Goal: Task Accomplishment & Management: Complete application form

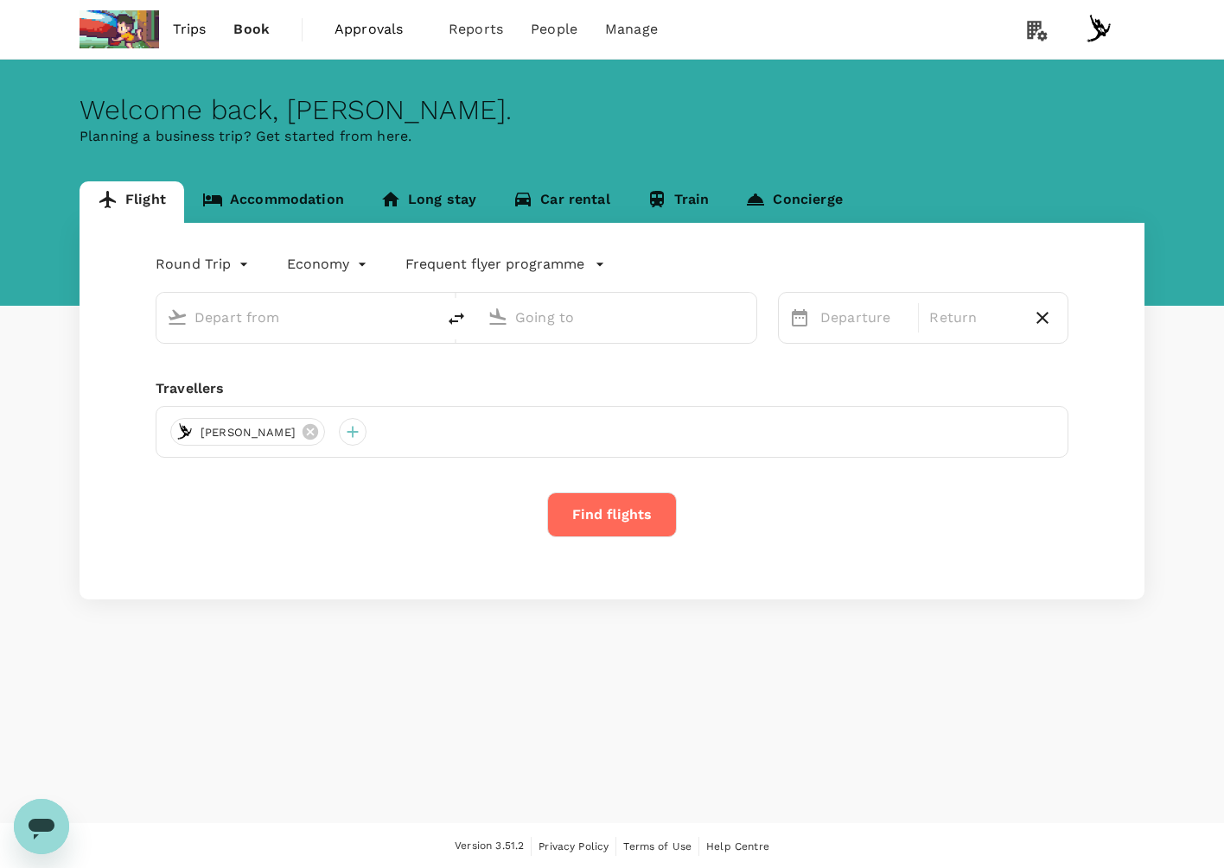
type input "business"
type input "Singapore Changi (SIN)"
type input "London Heathrow (LHR)"
type input "Singapore Changi (SIN)"
type input "London Heathrow (LHR)"
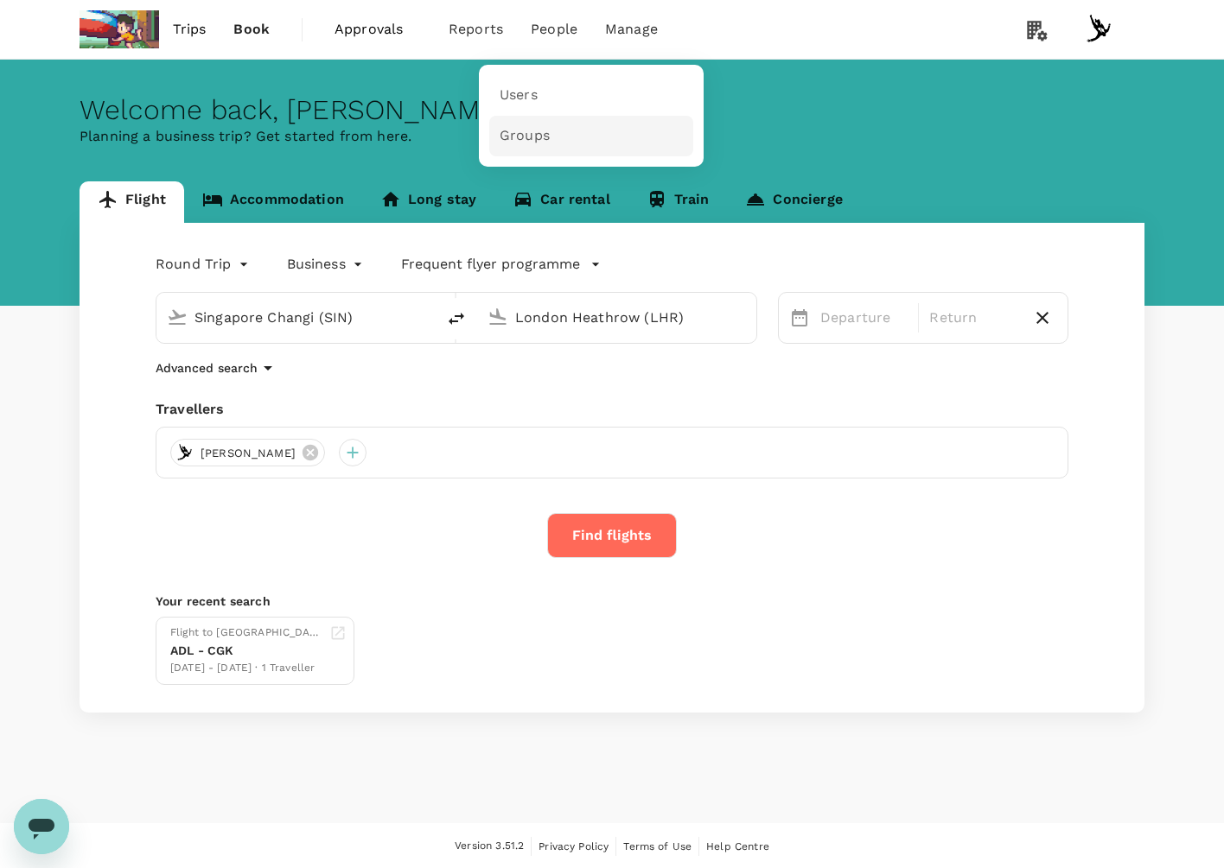
click at [591, 130] on link "Groups" at bounding box center [591, 136] width 204 height 41
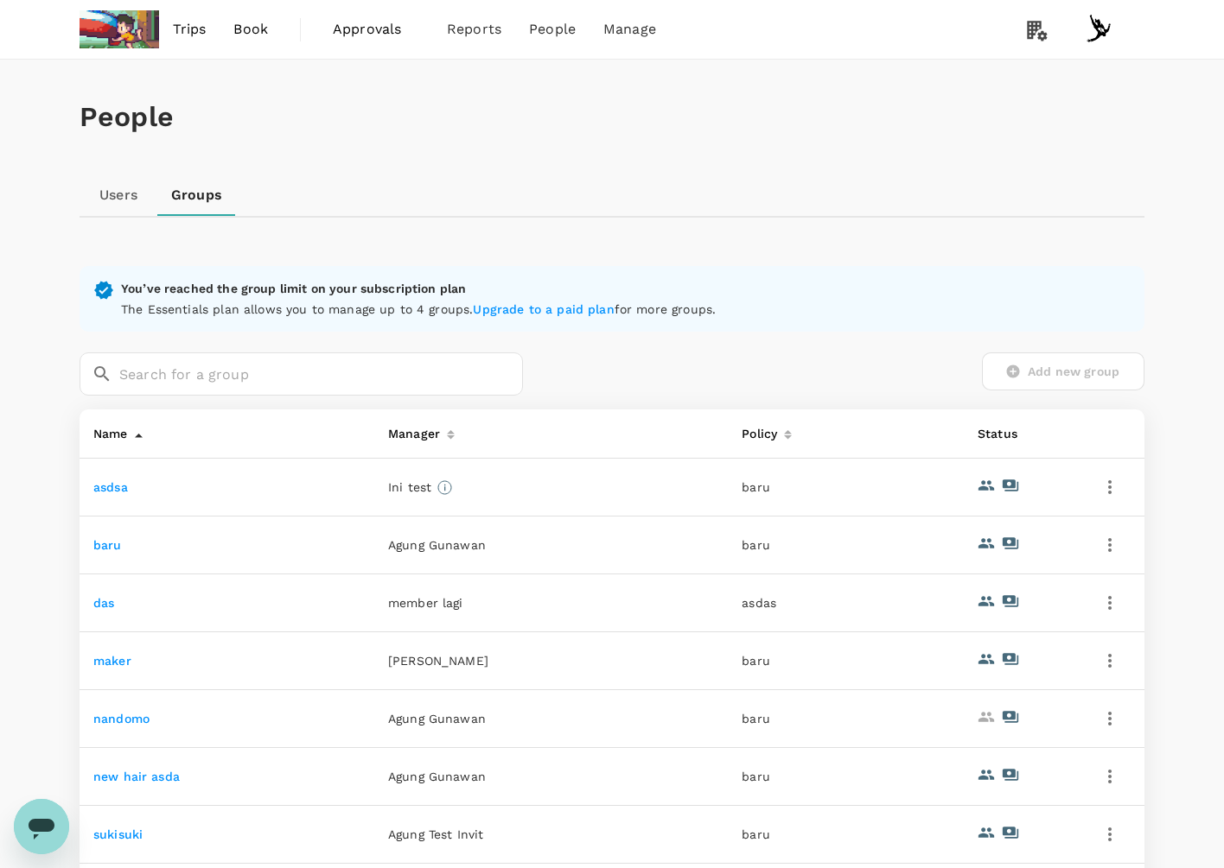
click at [139, 195] on link "Users" at bounding box center [119, 195] width 78 height 41
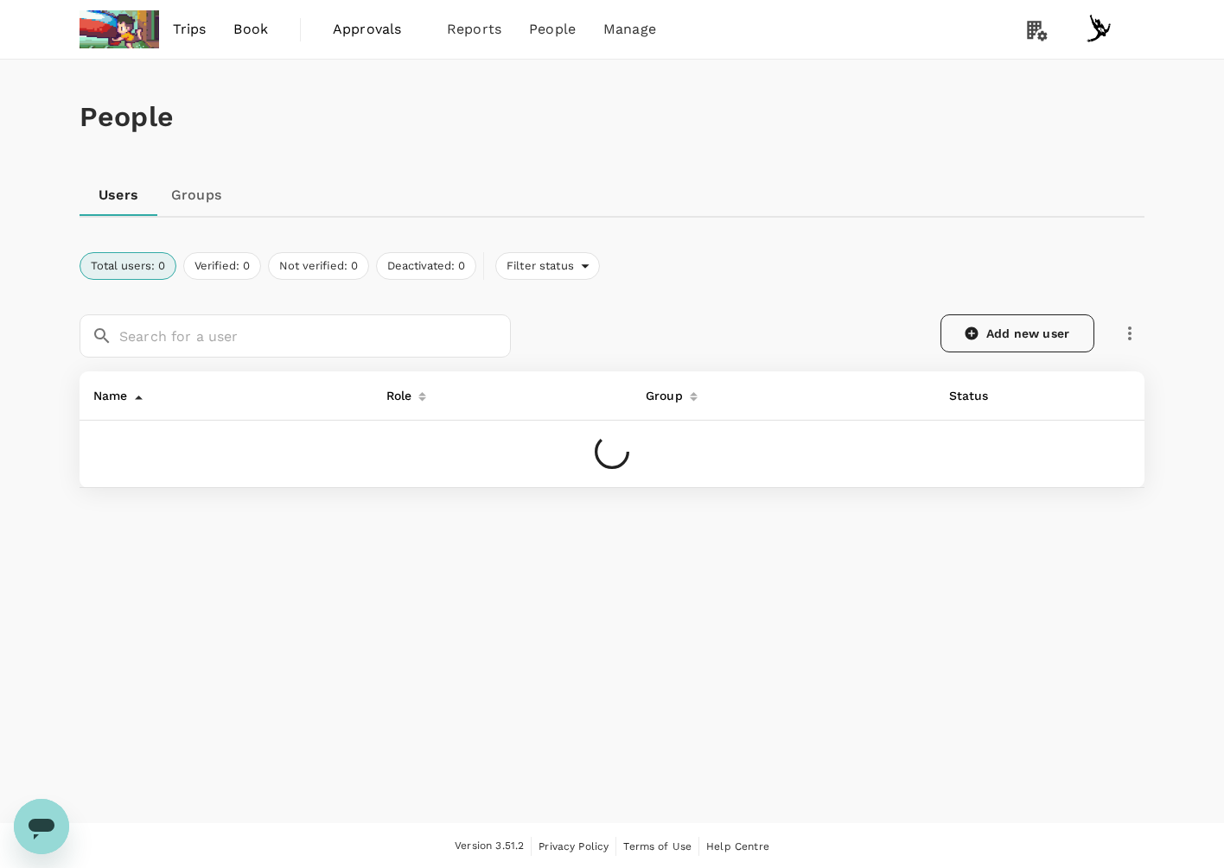
click at [1051, 328] on link "Add new user" at bounding box center [1017, 334] width 154 height 38
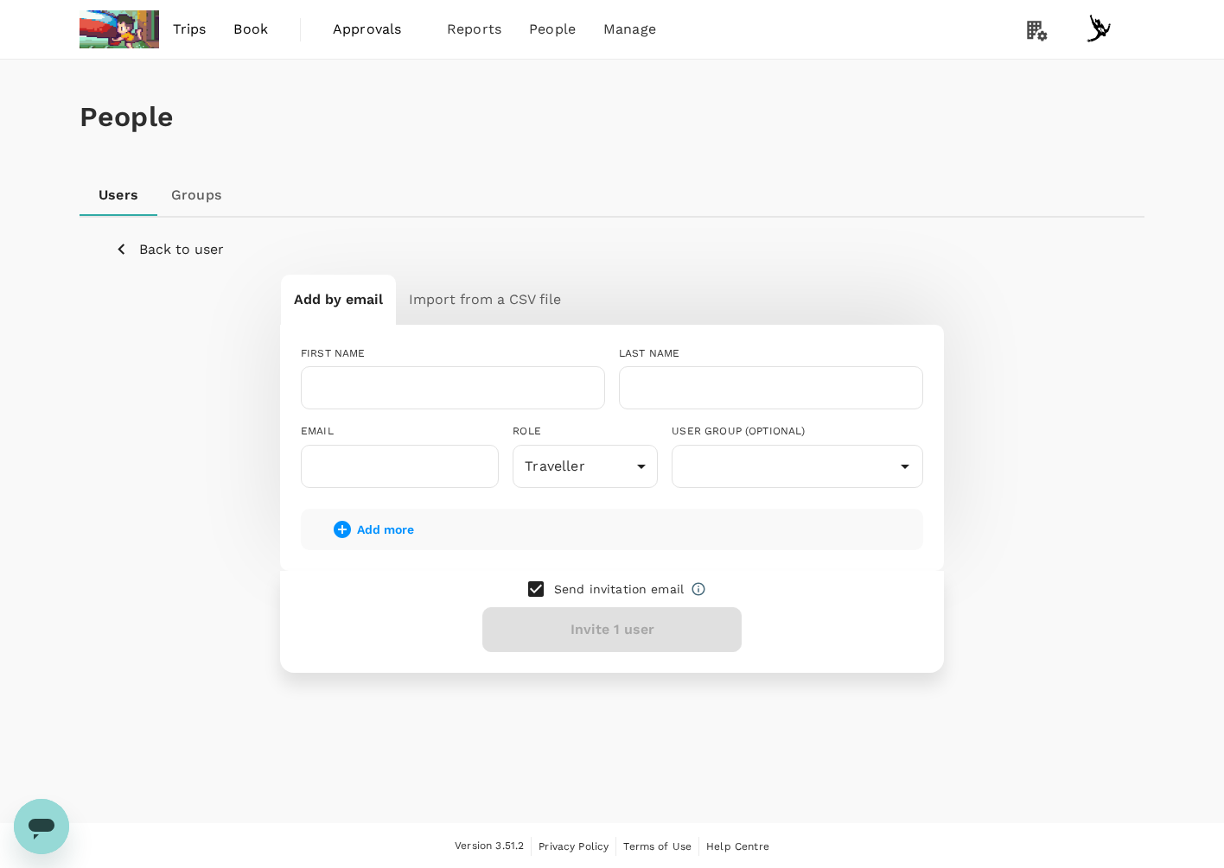
click at [464, 300] on h6 "Import from a CSV file" at bounding box center [485, 300] width 152 height 24
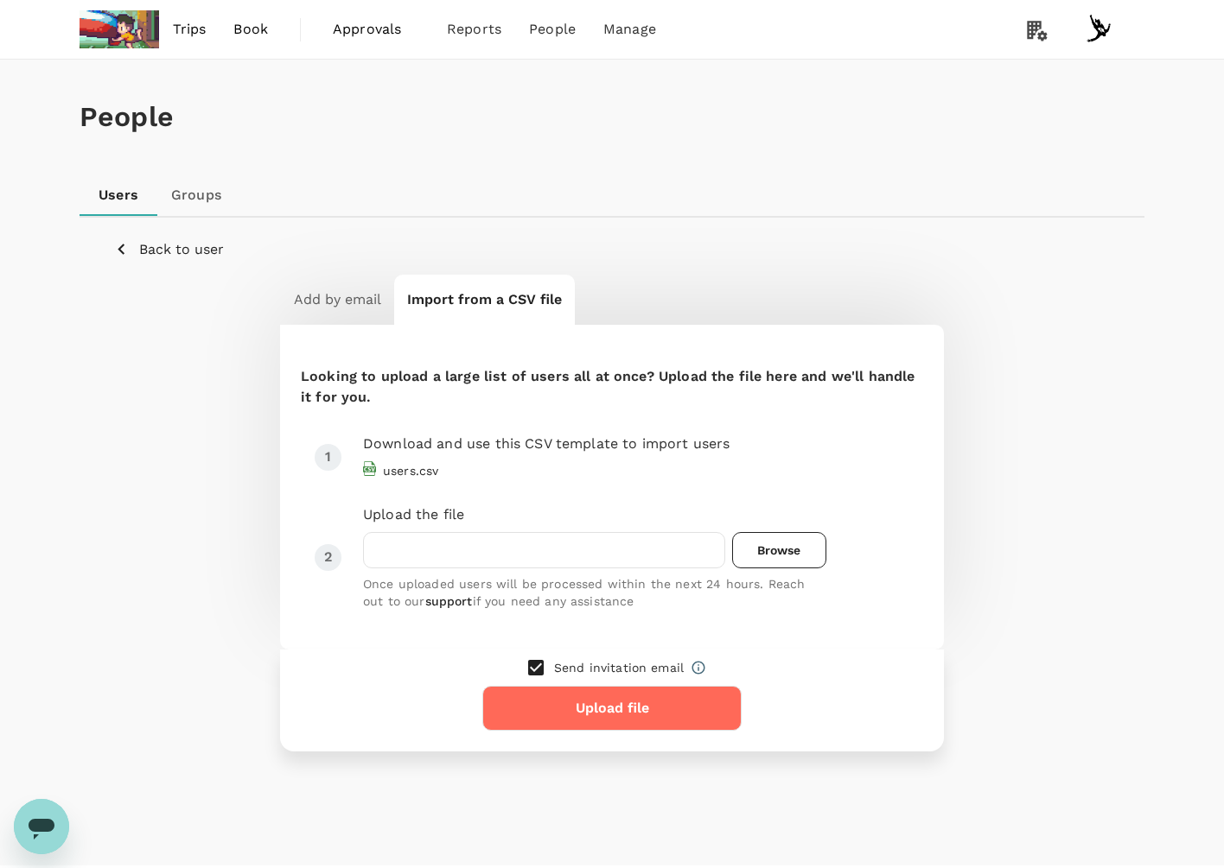
click at [786, 546] on span "Browse" at bounding box center [779, 550] width 94 height 36
click at [0, 0] on input "Browse" at bounding box center [0, 0] width 0 height 0
click at [596, 672] on p "Send invitation email" at bounding box center [619, 667] width 130 height 17
click at [542, 671] on input "checkbox" at bounding box center [536, 668] width 36 height 36
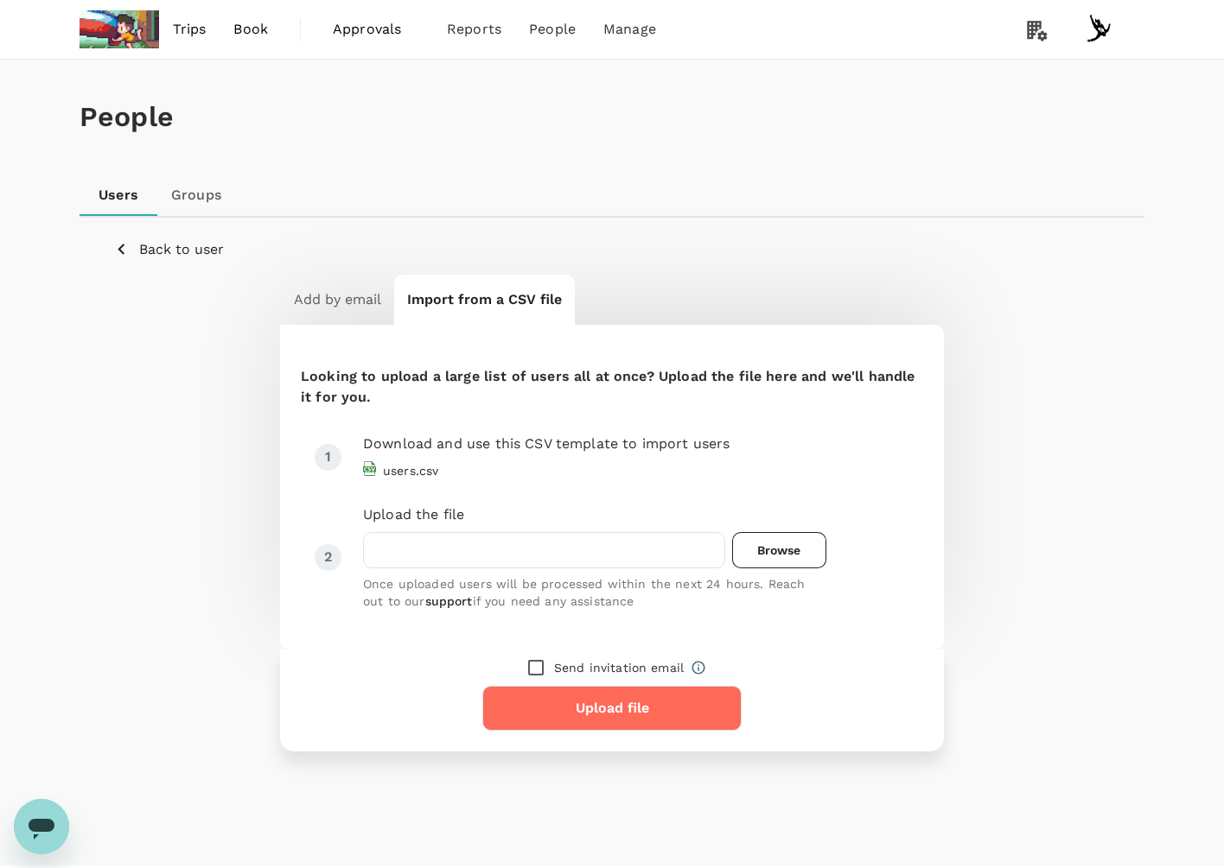
checkbox input "true"
click at [586, 709] on button "Upload file" at bounding box center [611, 708] width 259 height 45
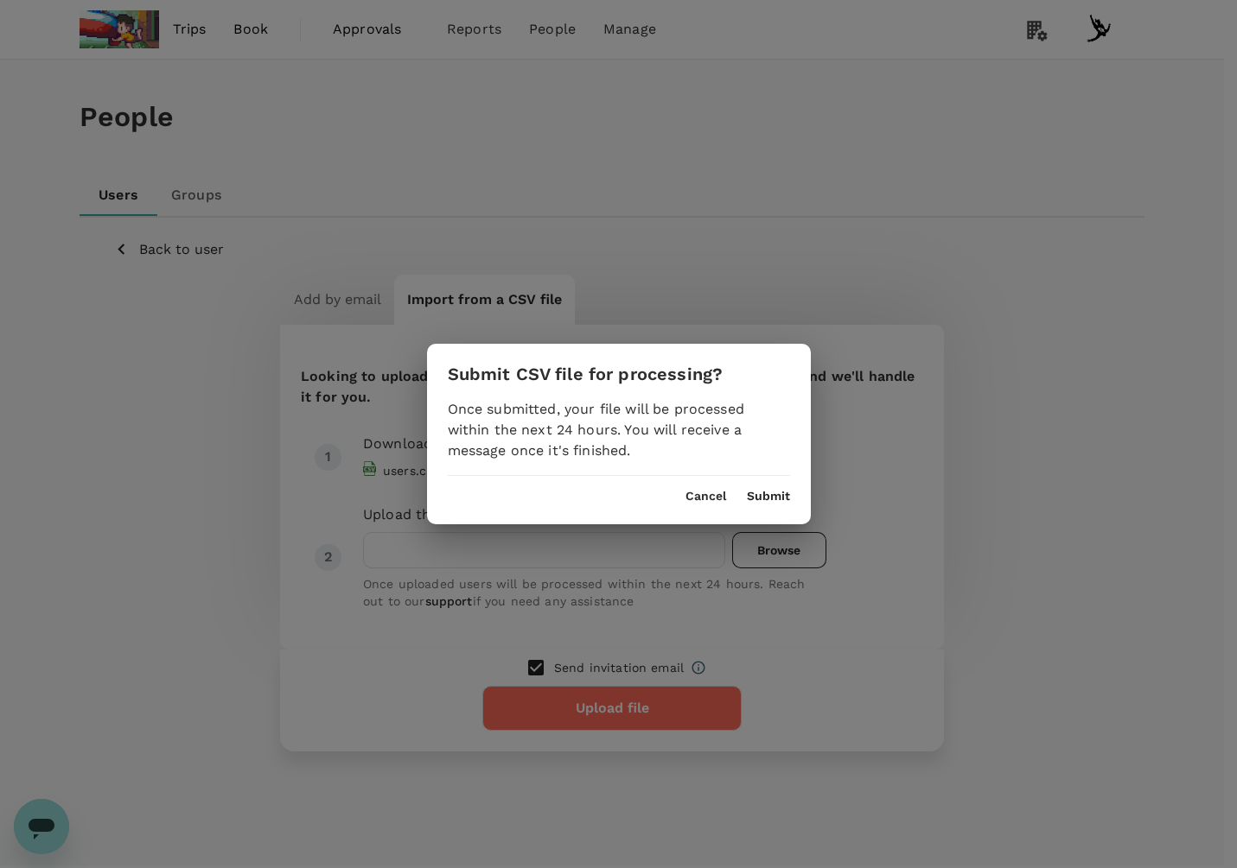
click at [695, 502] on button "Cancel" at bounding box center [705, 497] width 41 height 14
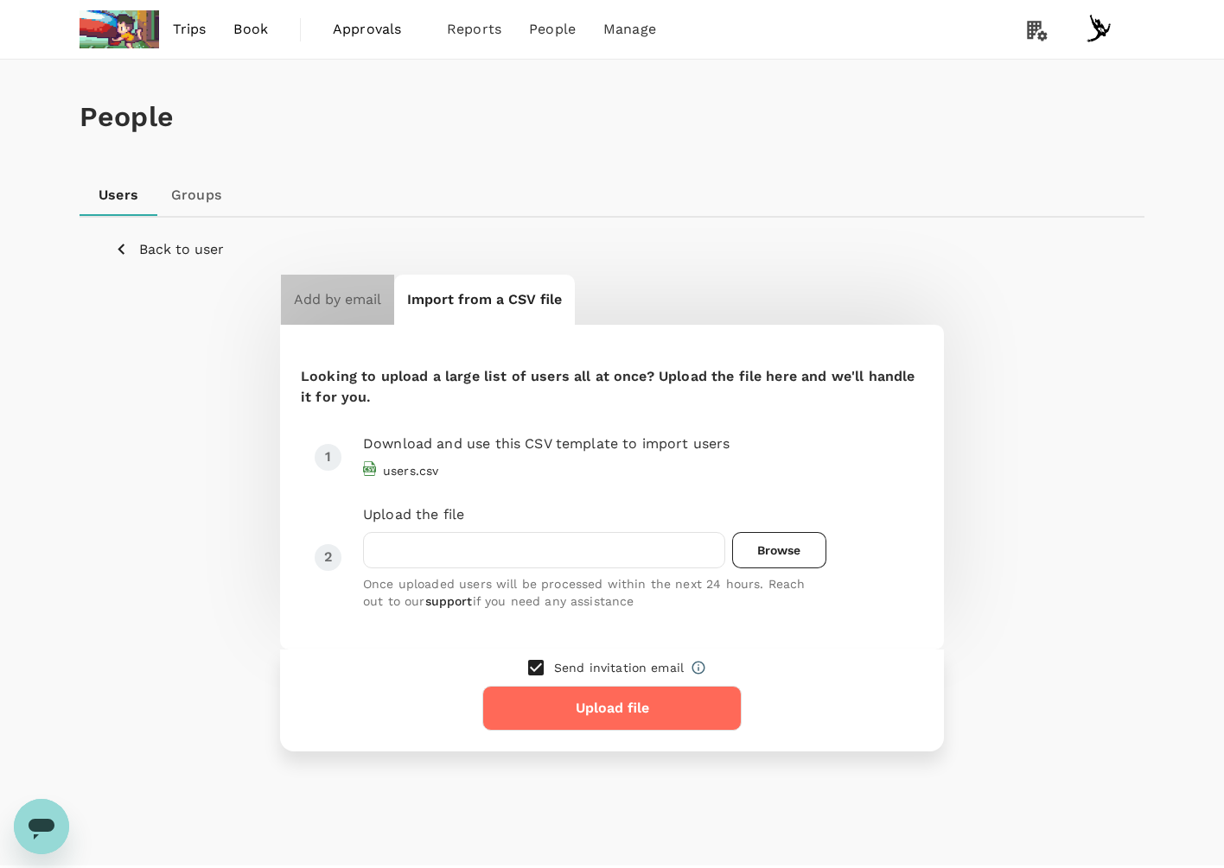
click at [358, 317] on button "Add by email" at bounding box center [337, 300] width 113 height 50
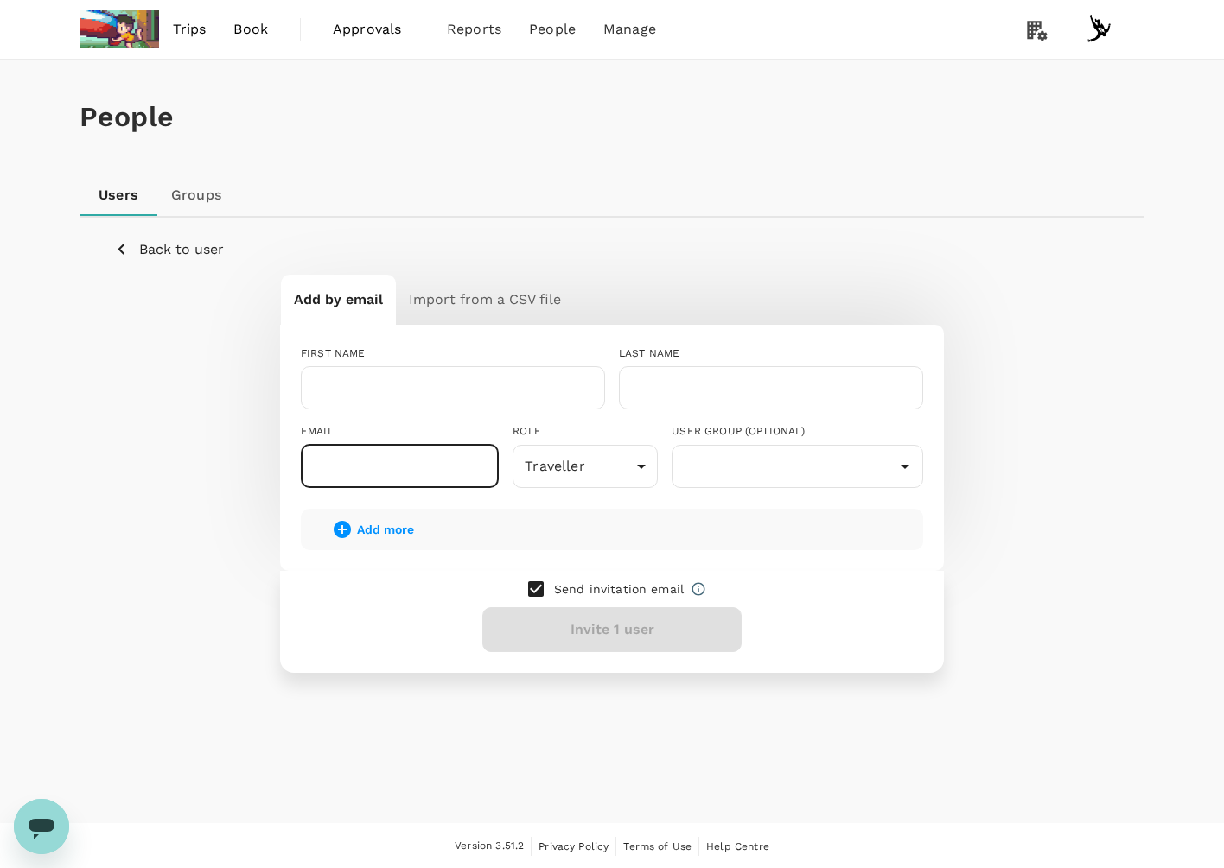
click at [485, 472] on input "text" at bounding box center [400, 466] width 198 height 43
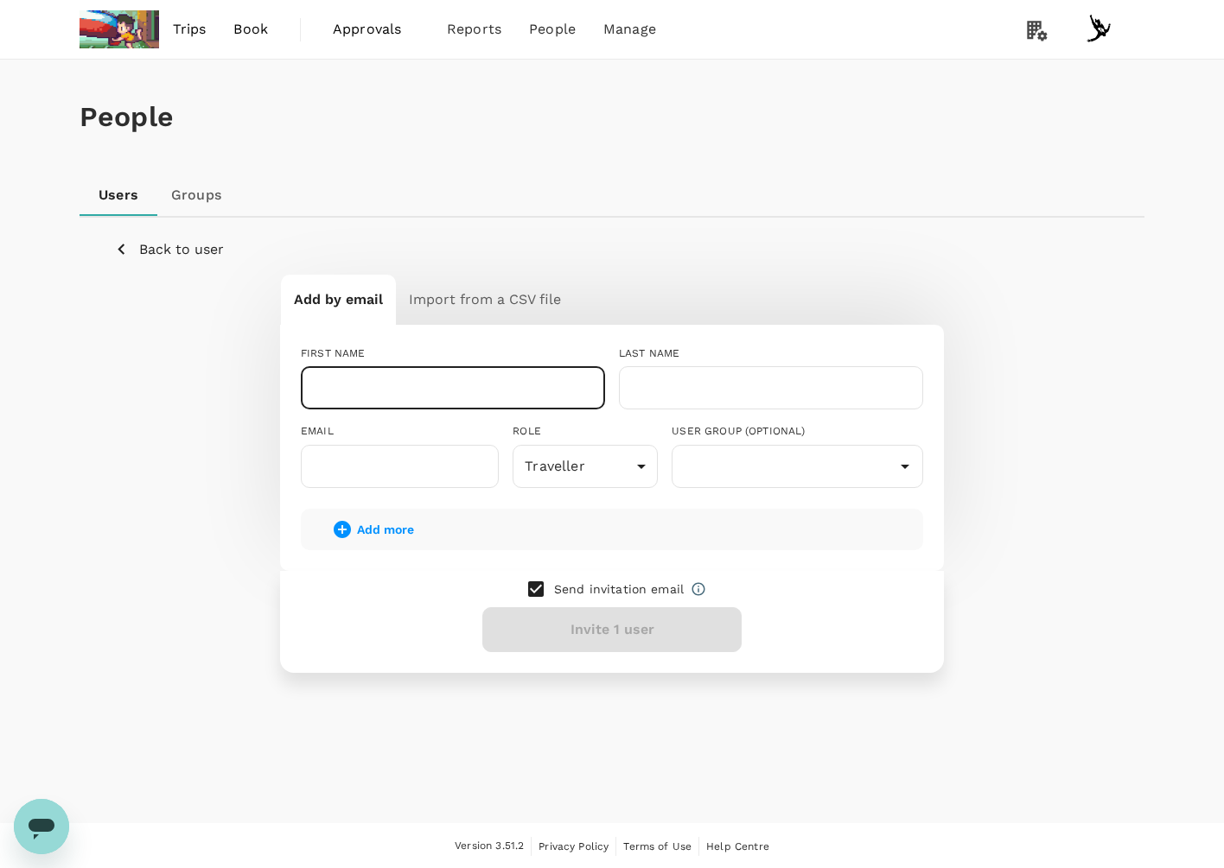
click at [502, 383] on input "text" at bounding box center [453, 387] width 304 height 43
type input "\"
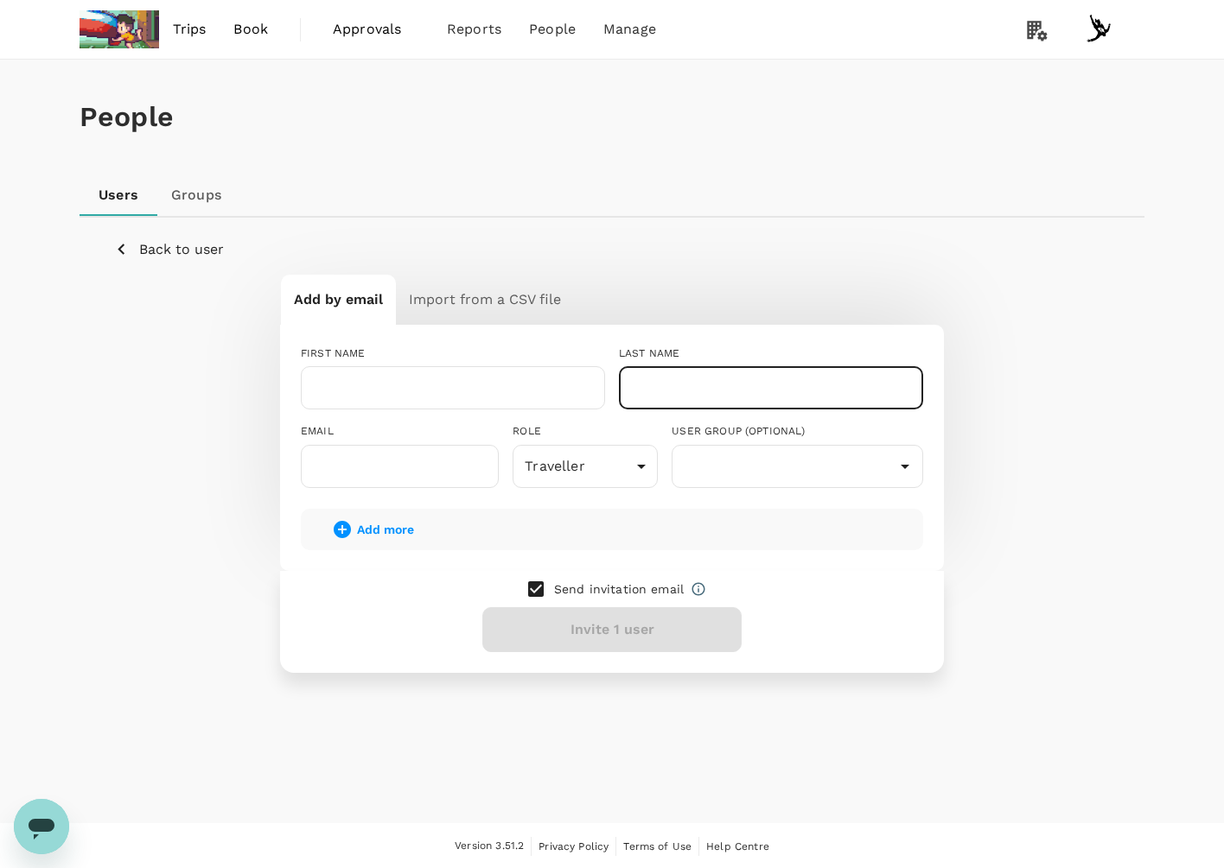
click at [783, 429] on div "USER GROUP (OPTIONAL)" at bounding box center [796, 431] width 251 height 17
click at [946, 442] on div "Add by email Import from a CSV file FIRST NAME ​ LAST NAME ​ EMAIL ​ ROLE Trave…" at bounding box center [611, 473] width 995 height 398
click at [966, 441] on div "Add by email Import from a CSV file FIRST NAME ​ LAST NAME ​ EMAIL ​ ROLE Trave…" at bounding box center [611, 473] width 995 height 398
click at [378, 527] on span "Add more" at bounding box center [385, 530] width 57 height 14
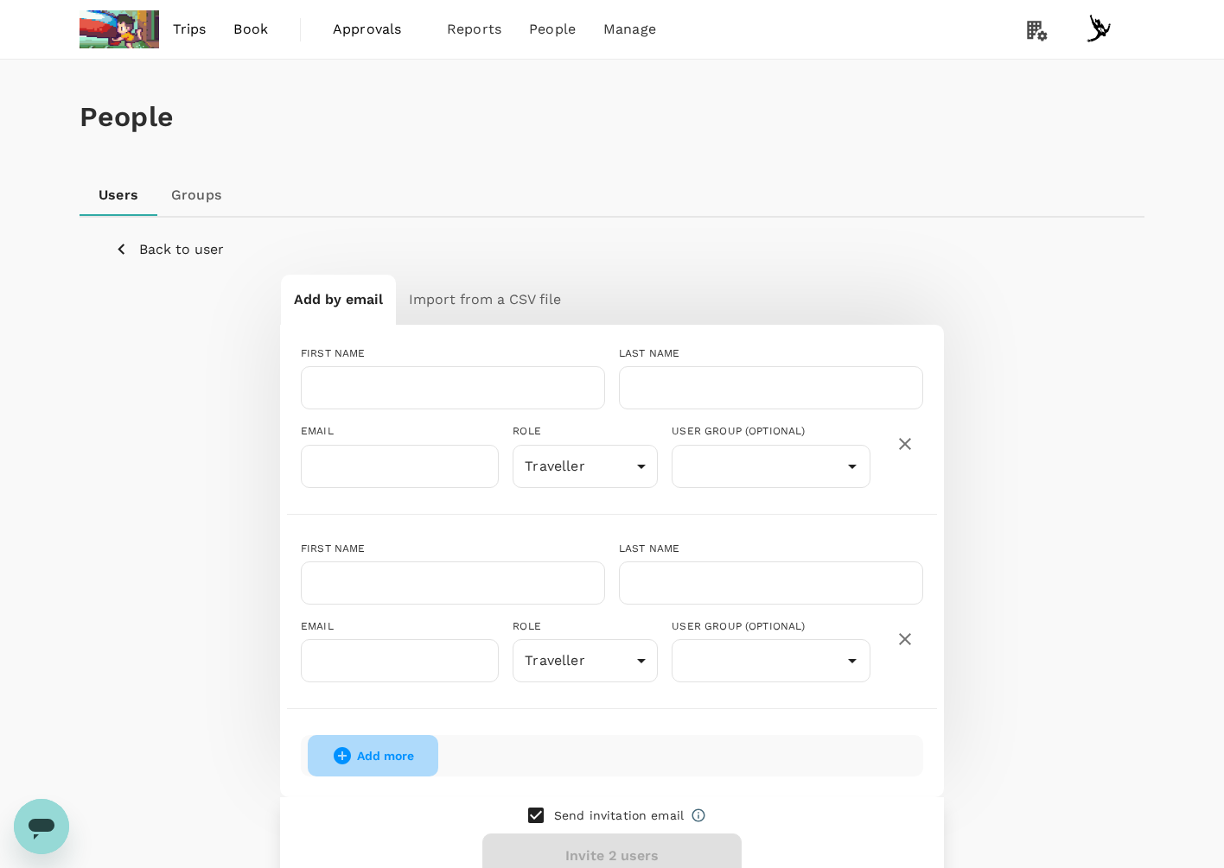
click at [367, 750] on span "Add more" at bounding box center [385, 756] width 57 height 14
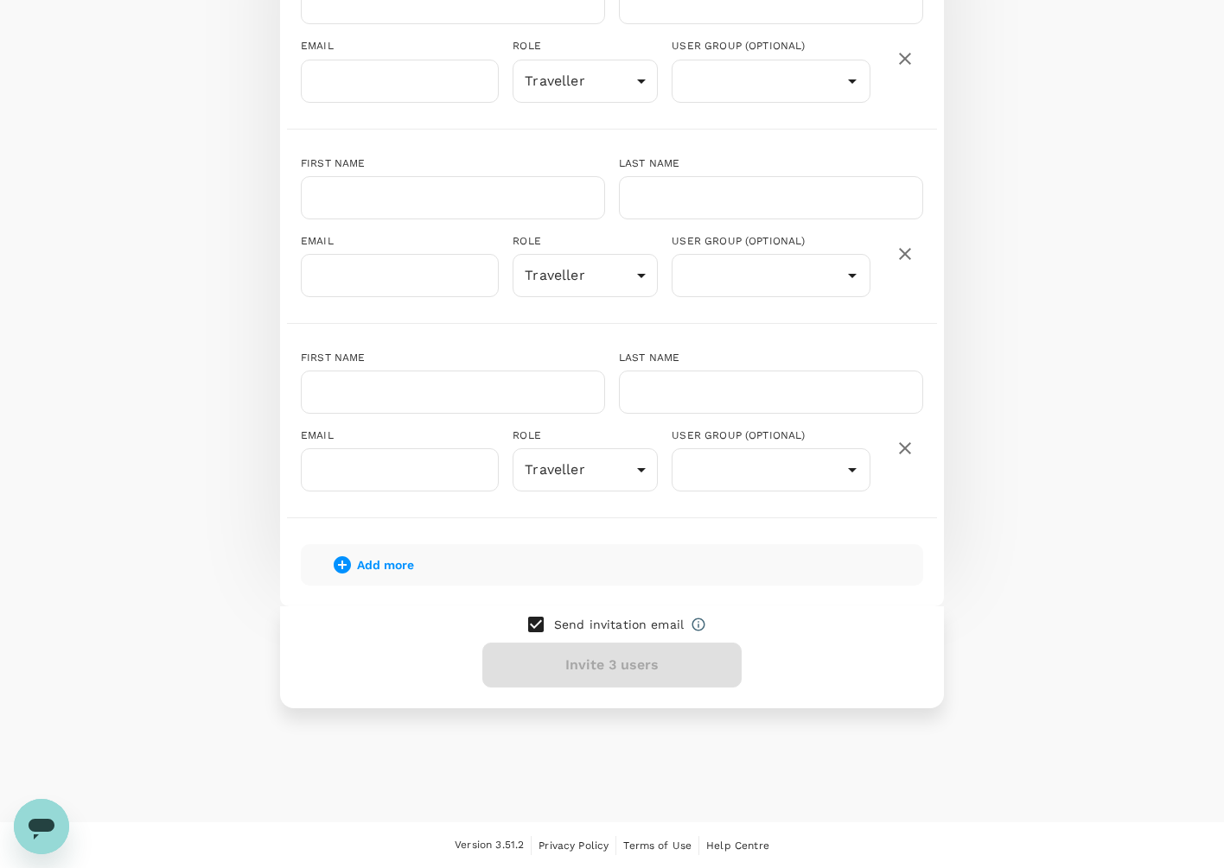
scroll to position [385, 0]
click at [362, 564] on span "Add more" at bounding box center [385, 566] width 57 height 14
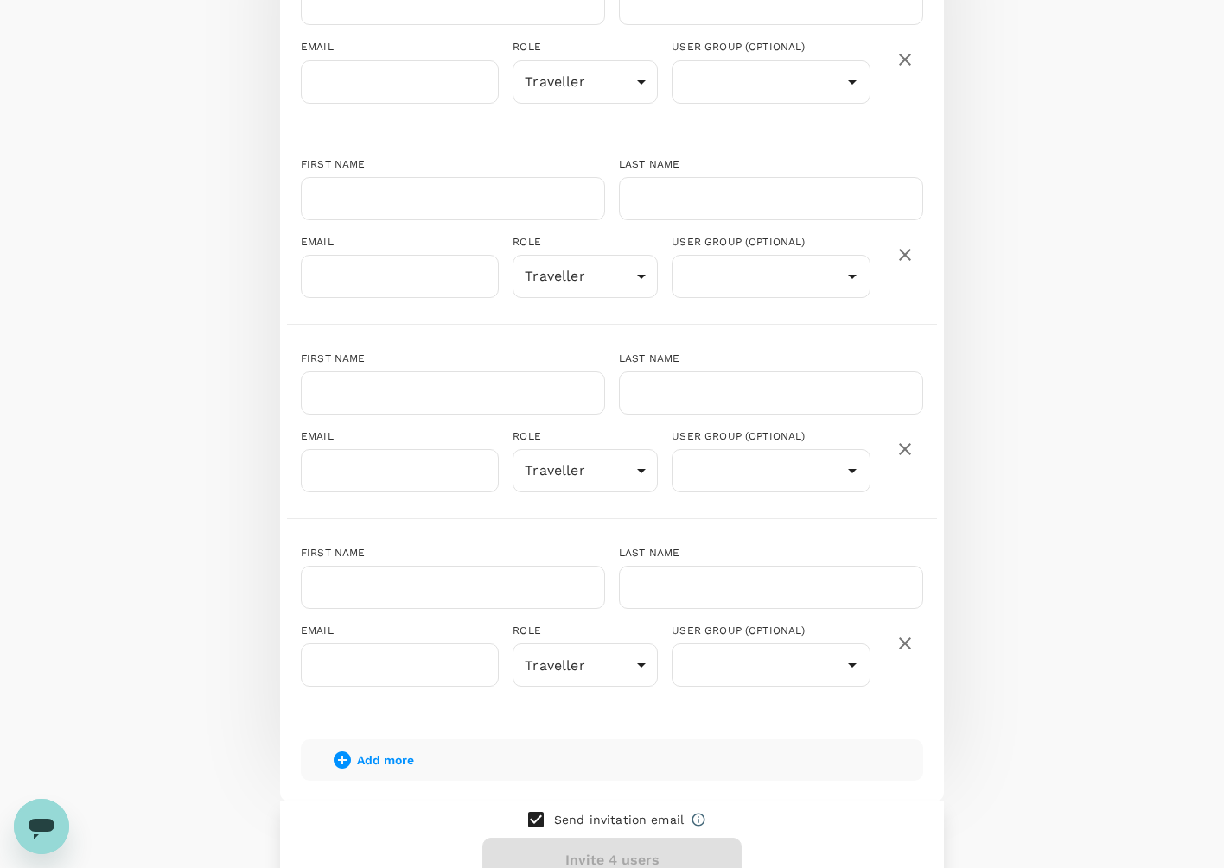
scroll to position [580, 0]
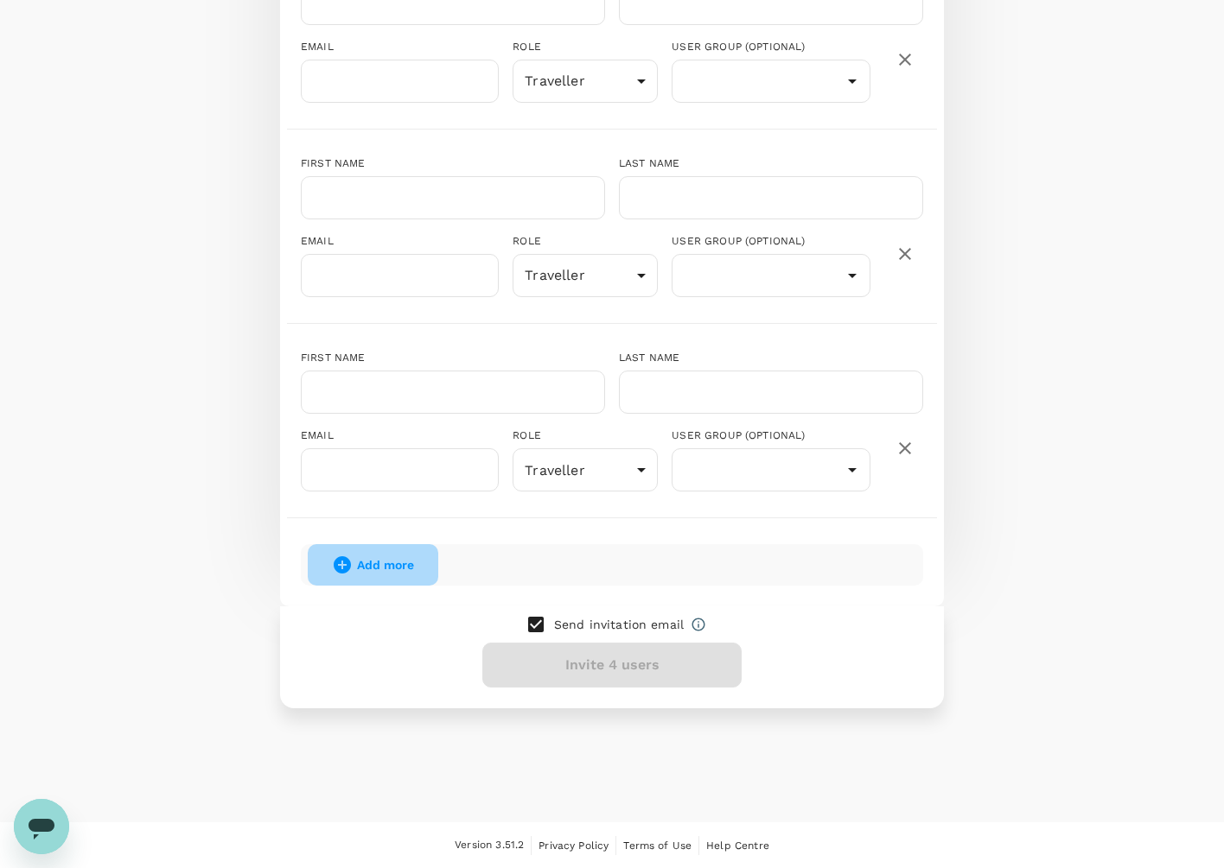
click at [351, 565] on icon "button" at bounding box center [342, 565] width 21 height 21
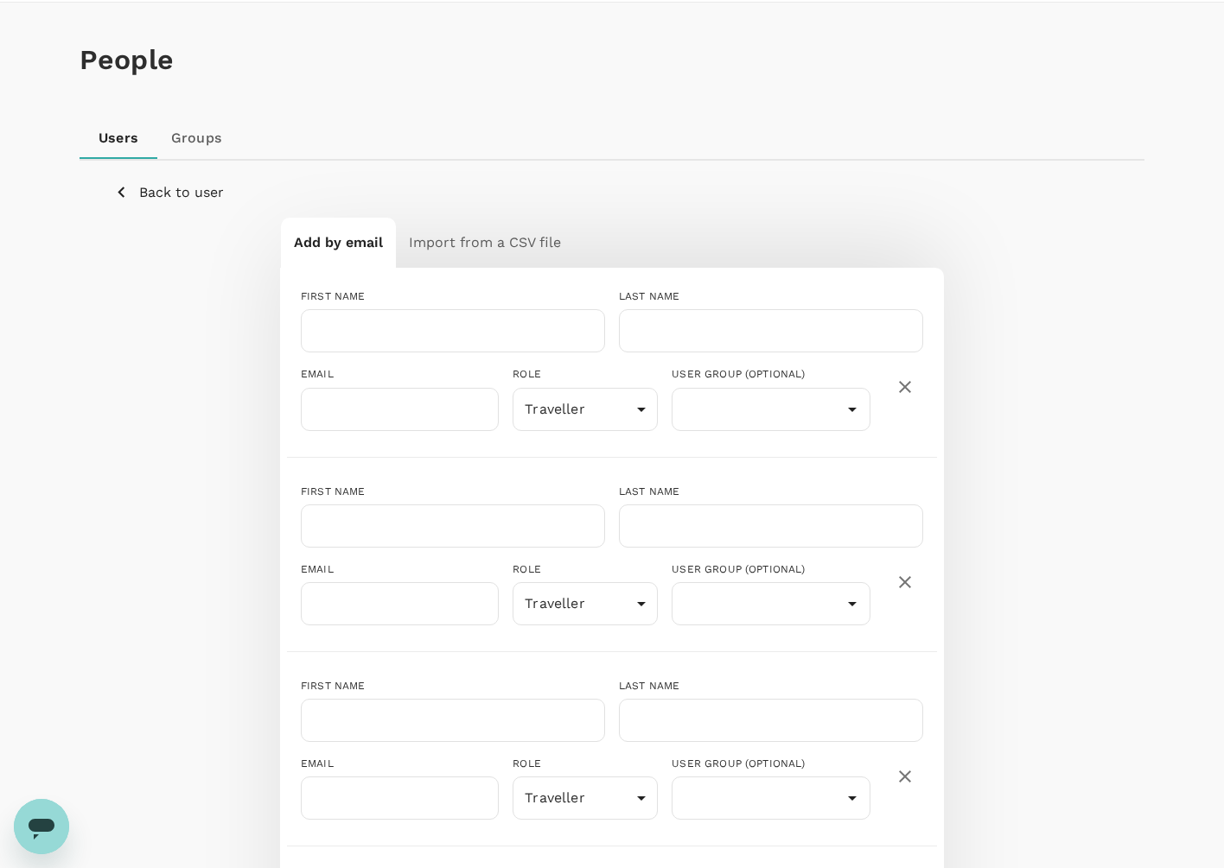
scroll to position [0, 0]
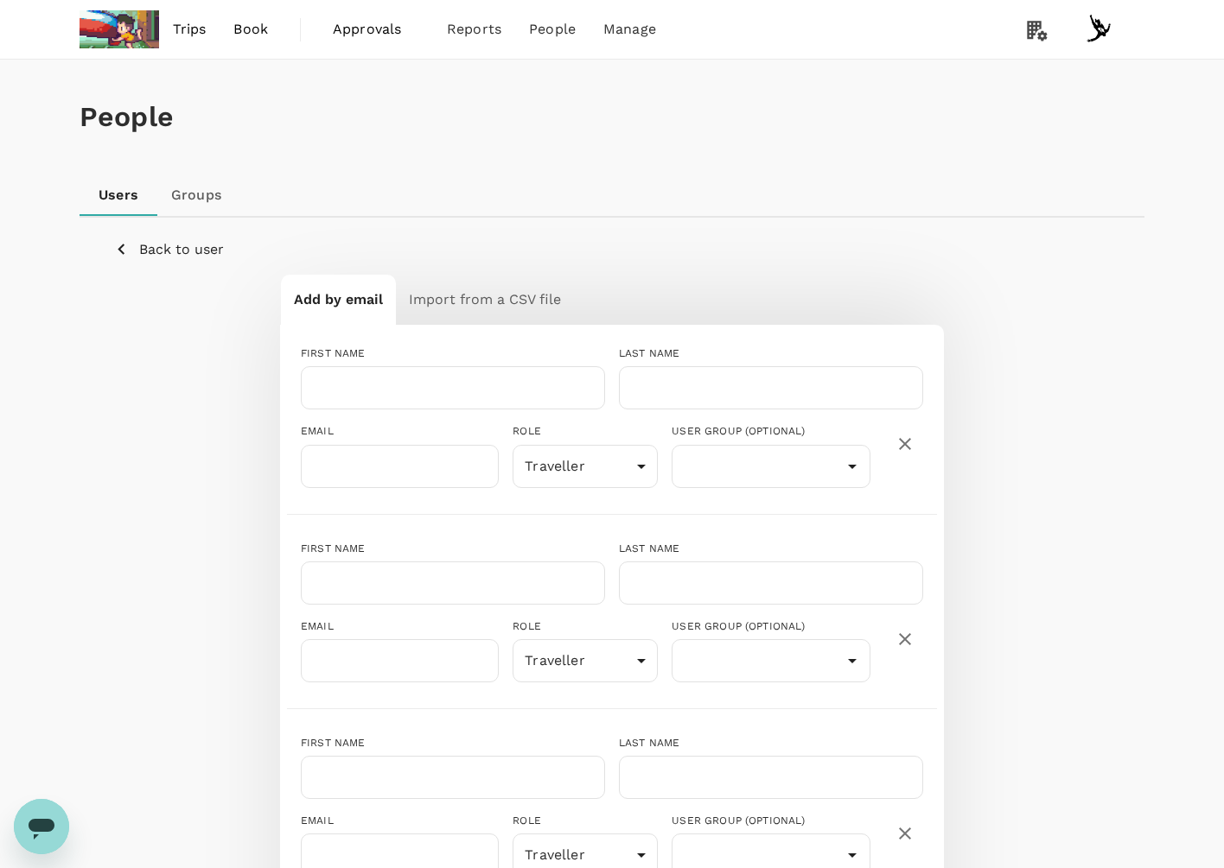
click at [521, 307] on h6 "Import from a CSV file" at bounding box center [485, 300] width 152 height 24
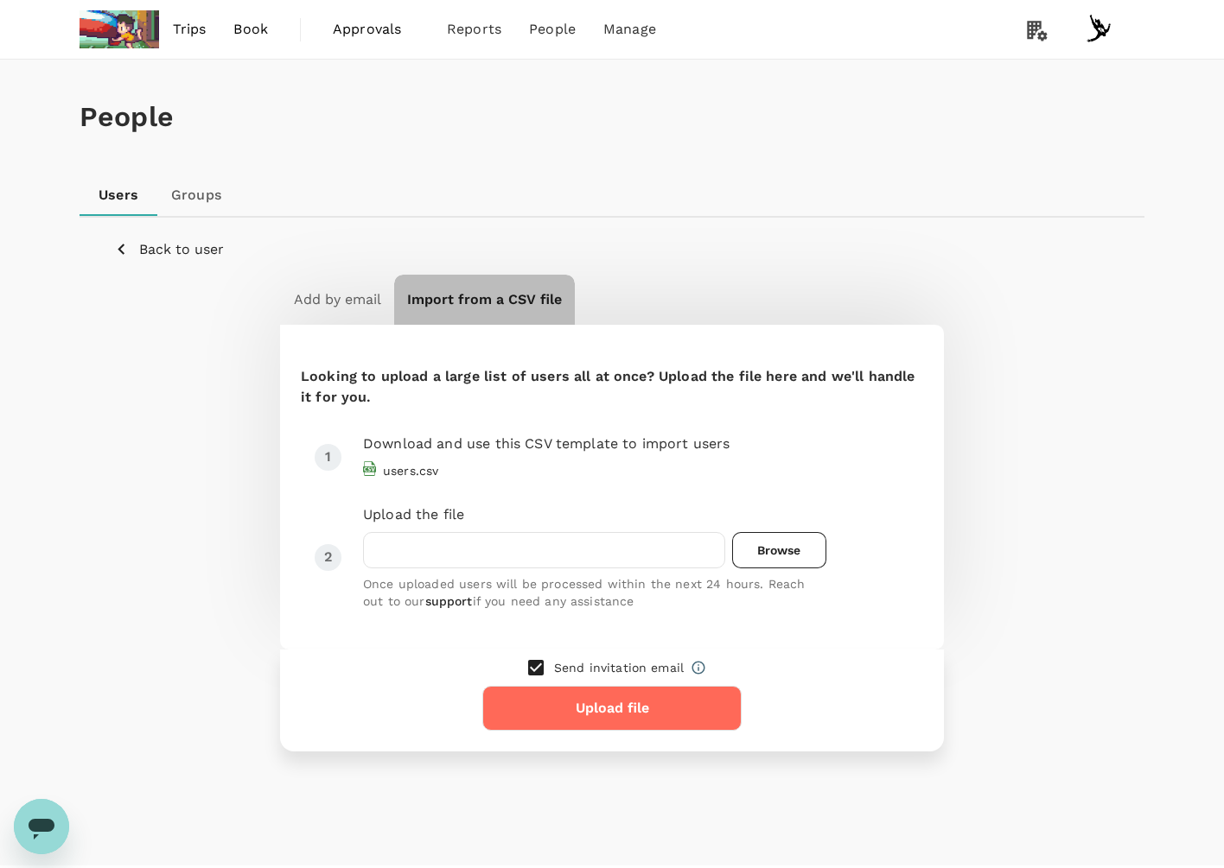
click at [401, 319] on button "Import from a CSV file" at bounding box center [484, 300] width 181 height 50
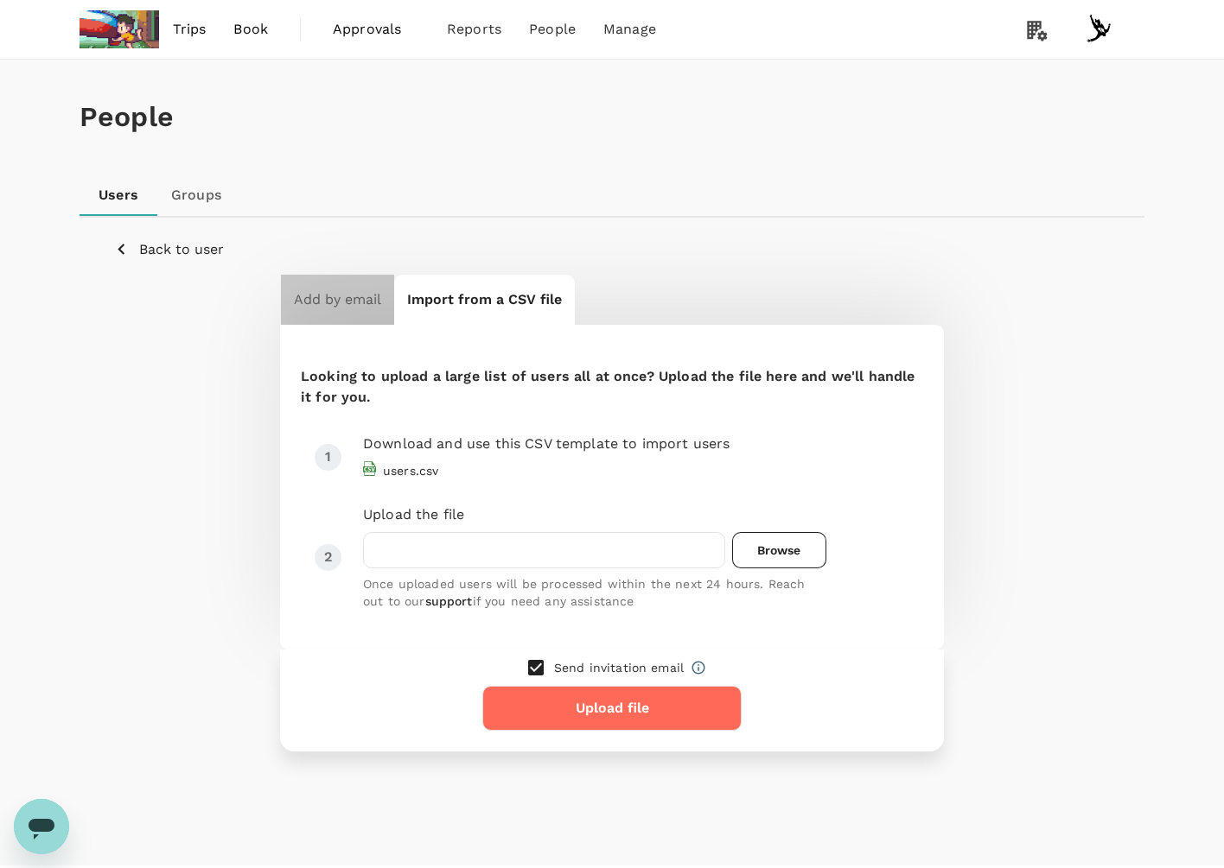
click at [370, 306] on h6 "Add by email" at bounding box center [337, 300] width 87 height 24
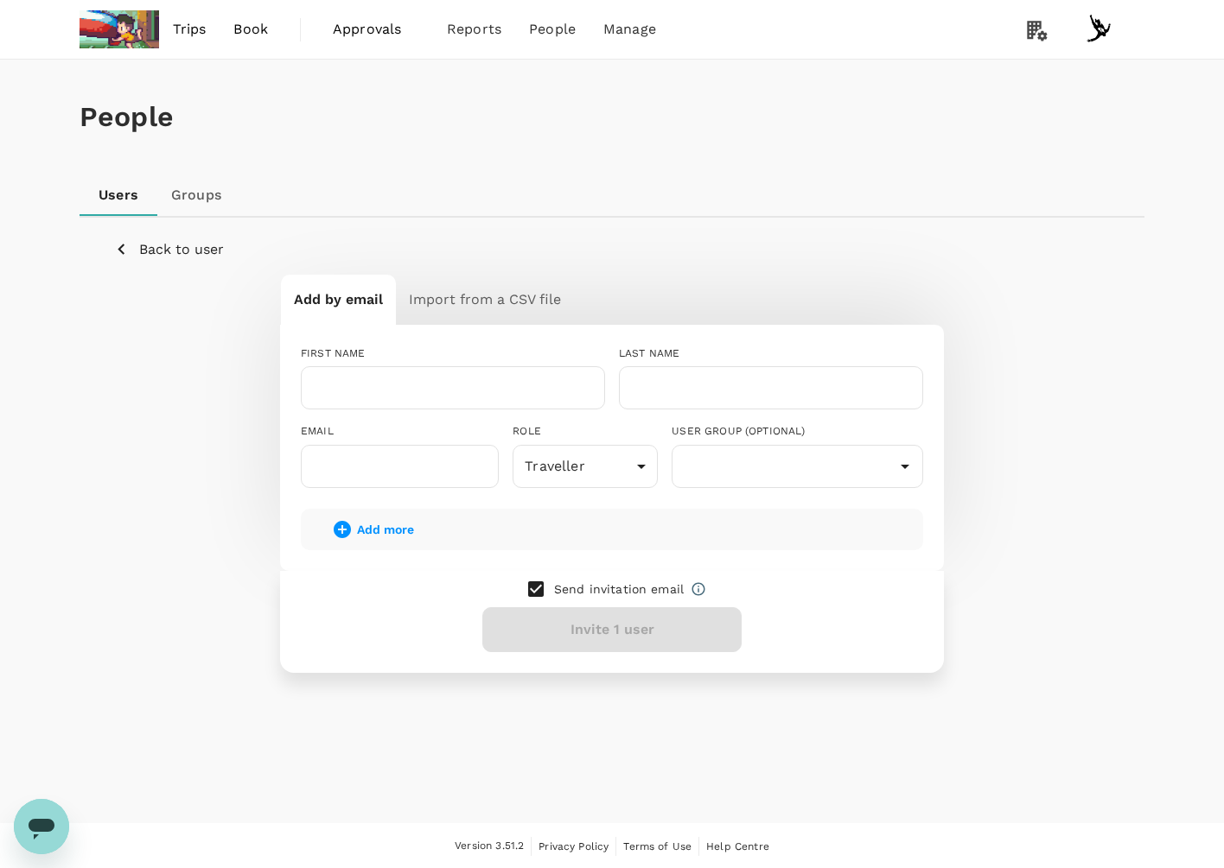
click at [475, 306] on h6 "Import from a CSV file" at bounding box center [485, 300] width 152 height 24
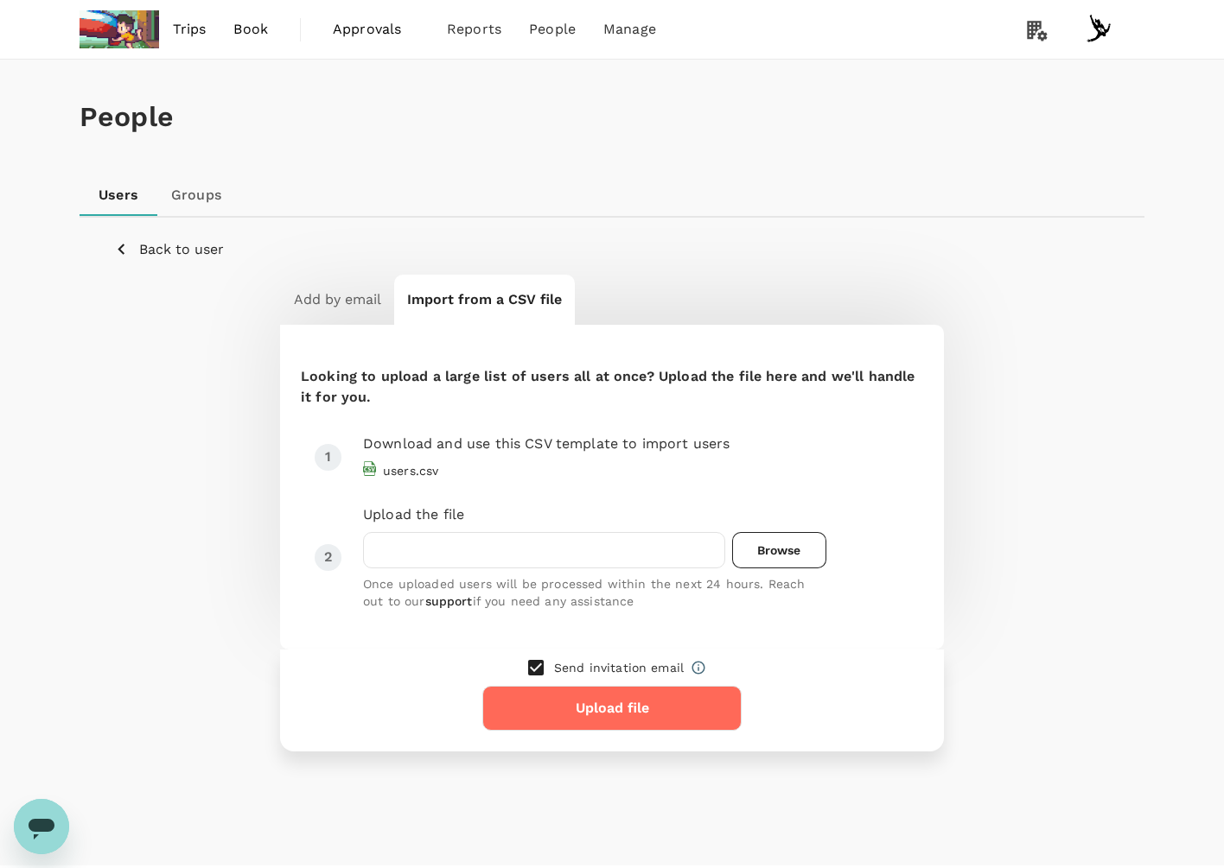
click at [294, 566] on div "Looking to upload a large list of users all at once? Upload the file here and w…" at bounding box center [612, 487] width 664 height 325
